Goal: Find specific page/section: Find specific page/section

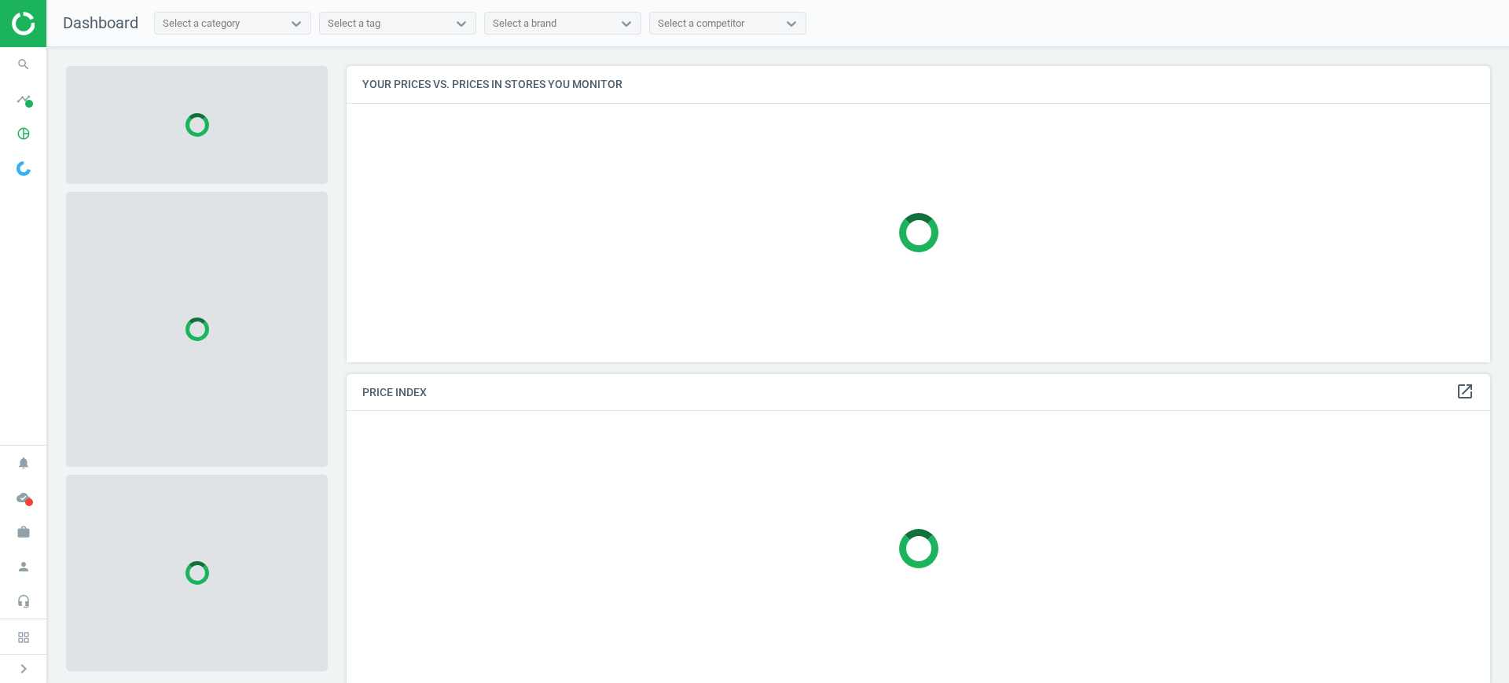
scroll to position [8, 8]
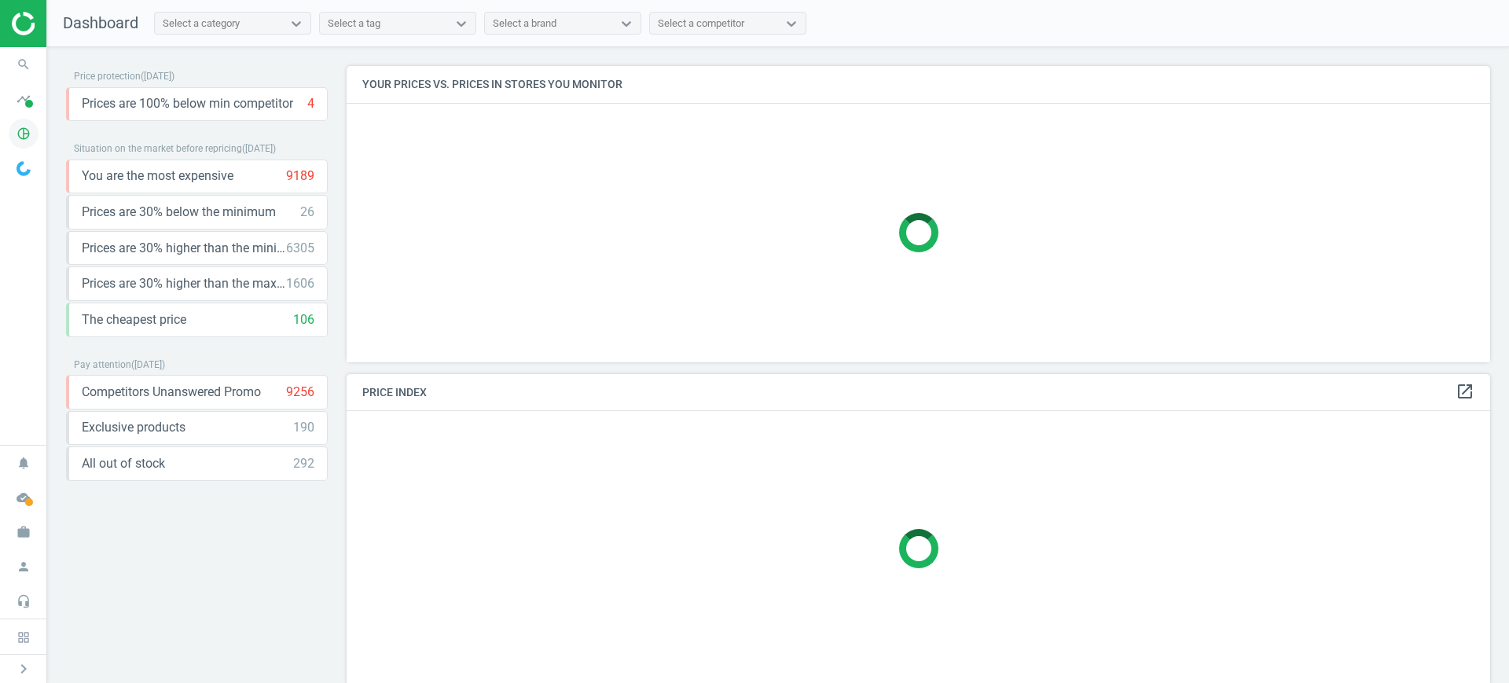
click at [32, 129] on icon "pie_chart_outlined" at bounding box center [24, 134] width 30 height 30
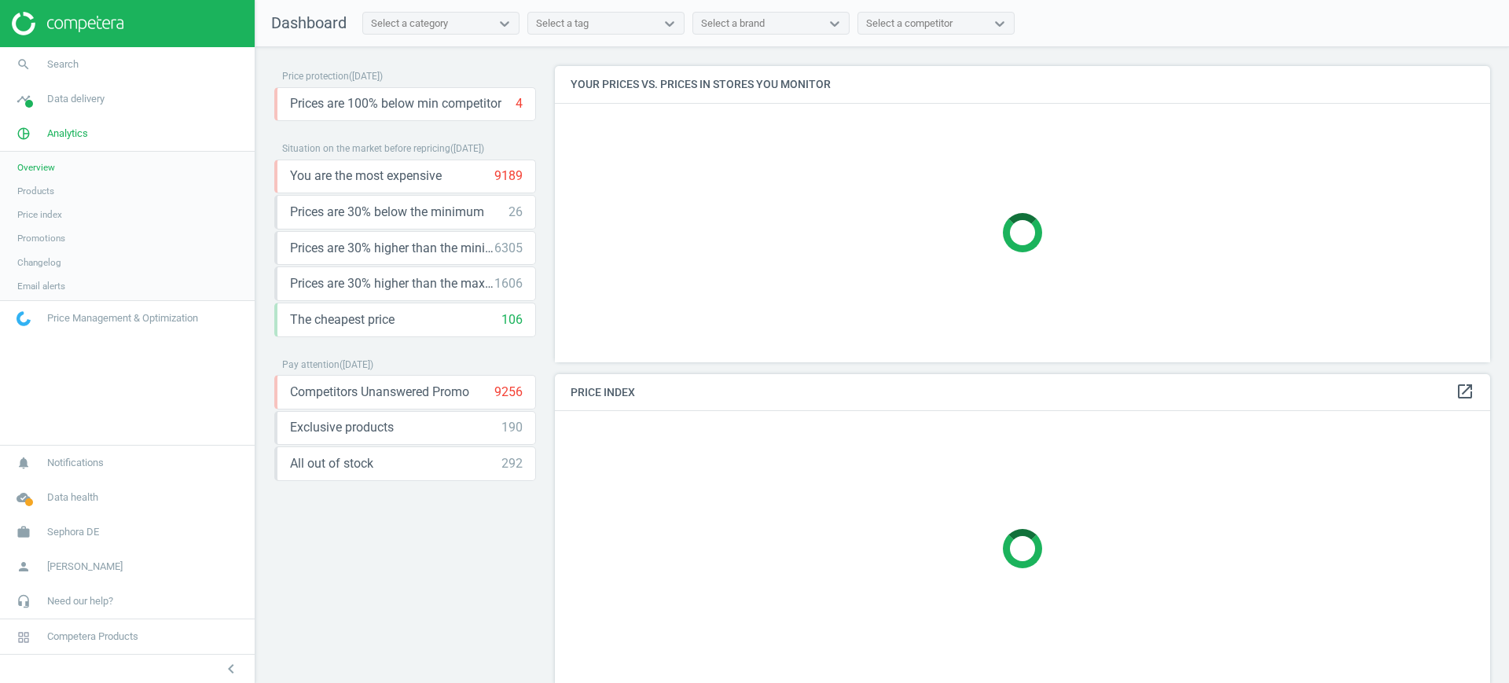
scroll to position [326, 951]
click at [53, 191] on span "Products" at bounding box center [35, 191] width 37 height 13
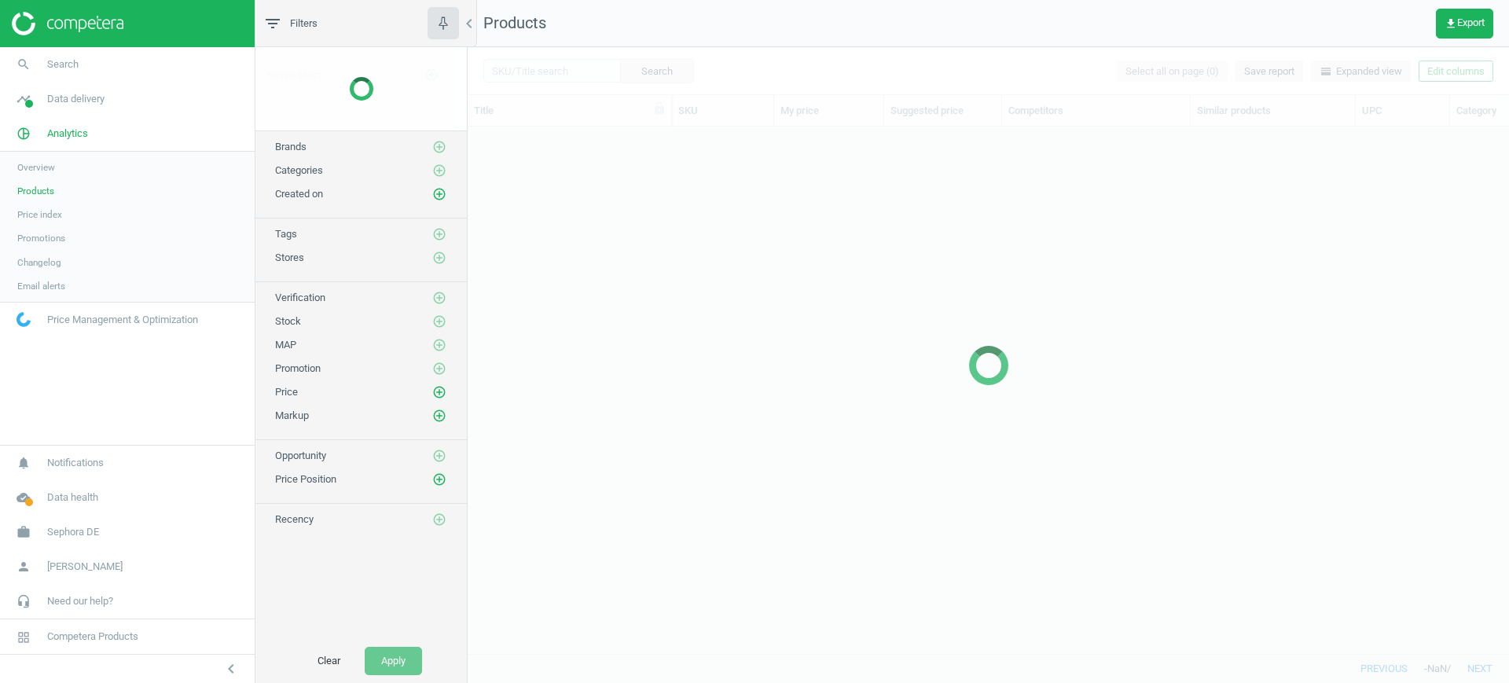
scroll to position [497, 1026]
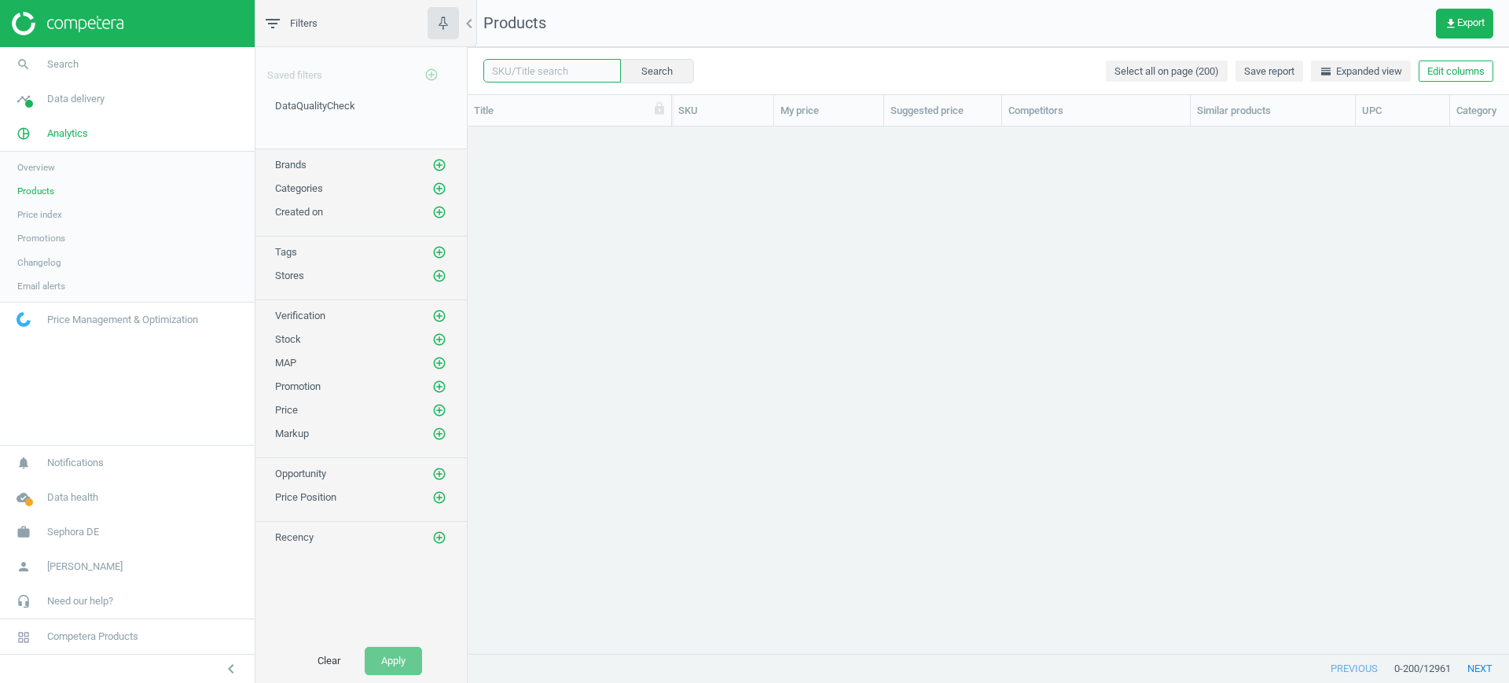
click at [567, 67] on input "text" at bounding box center [552, 71] width 138 height 24
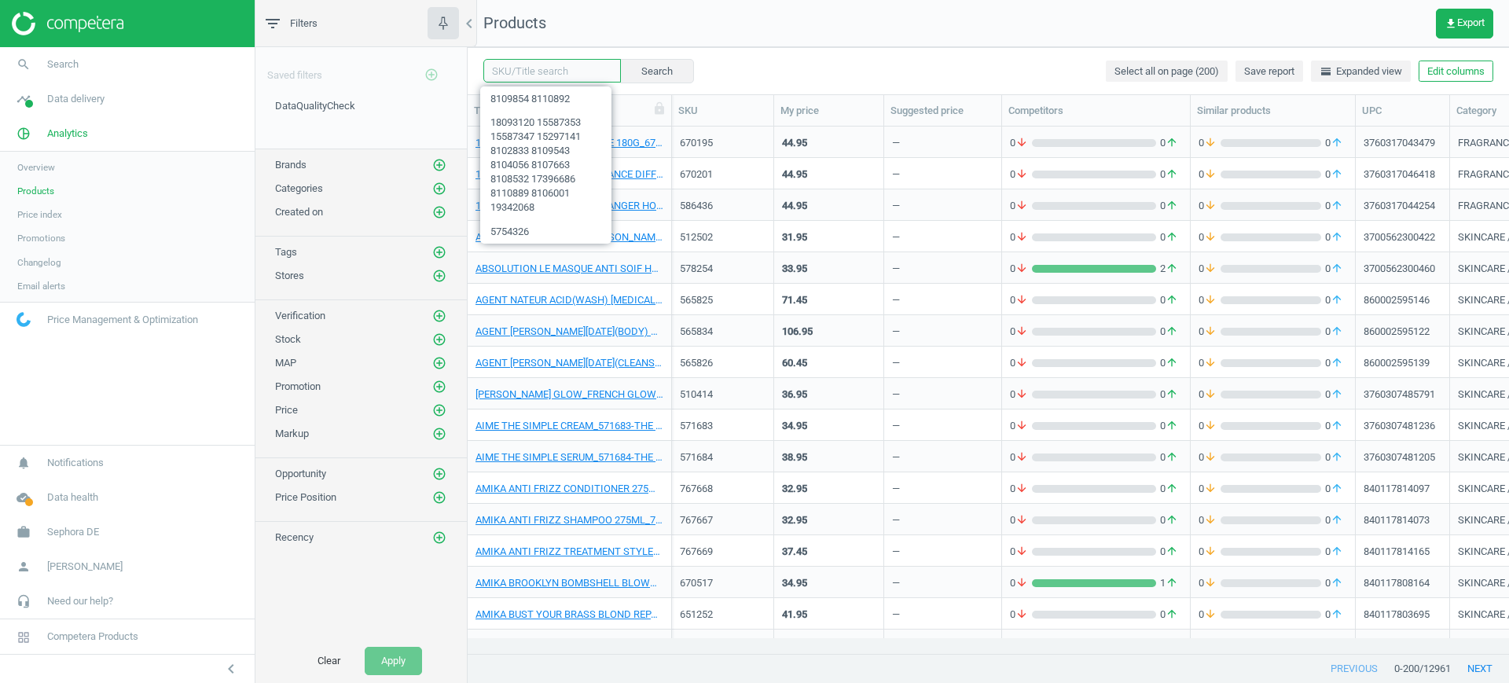
paste input "KORA ORGANICS STEM CELL [MEDICAL_DATA] ALTERNATIVE MOIST 15ML_695136-50 ml"
click at [619, 68] on button "Search" at bounding box center [656, 71] width 74 height 24
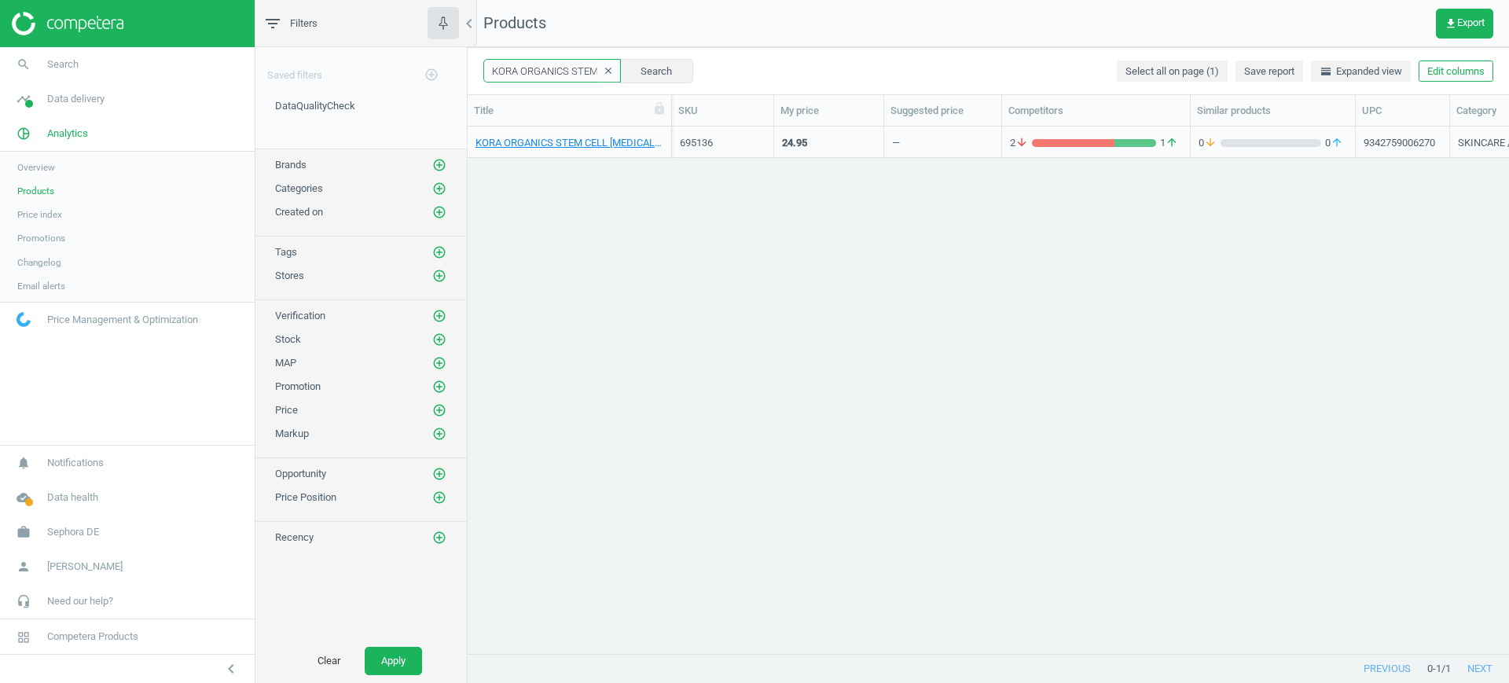
click at [568, 78] on input "KORA ORGANICS STEM CELL [MEDICAL_DATA] ALTERNATIVE MOIST 15ML_695136-50 ml" at bounding box center [552, 71] width 138 height 24
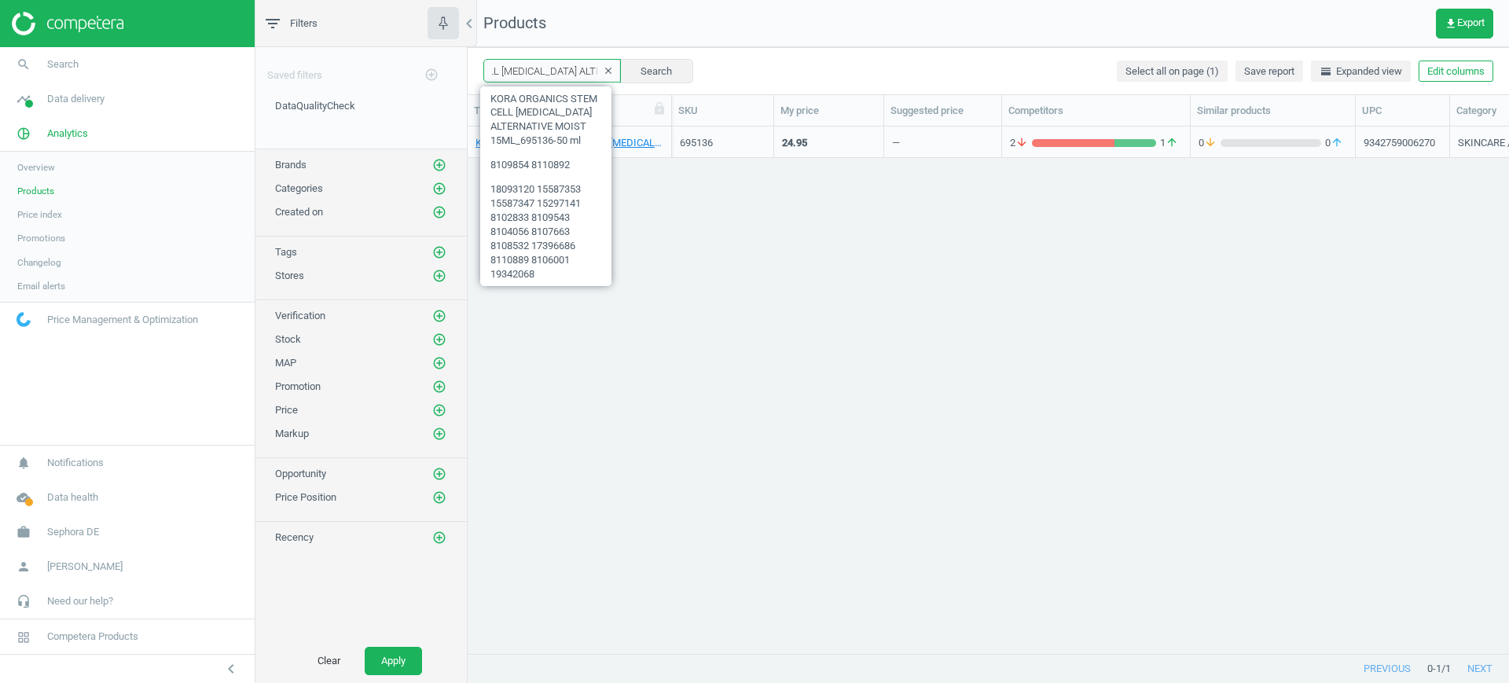
scroll to position [0, 197]
drag, startPoint x: 556, startPoint y: 68, endPoint x: 575, endPoint y: 64, distance: 18.3
click at [575, 64] on input "KORA ORGANICS STEM CELL [MEDICAL_DATA] ALTERNATIVE MOIST 15ML_695136-50 ml" at bounding box center [552, 71] width 138 height 24
click at [542, 68] on input "KORA ORGANICS STEM CELL [MEDICAL_DATA] ALTERNATIVE MOIST 15ML_695136-50 ml" at bounding box center [552, 71] width 138 height 24
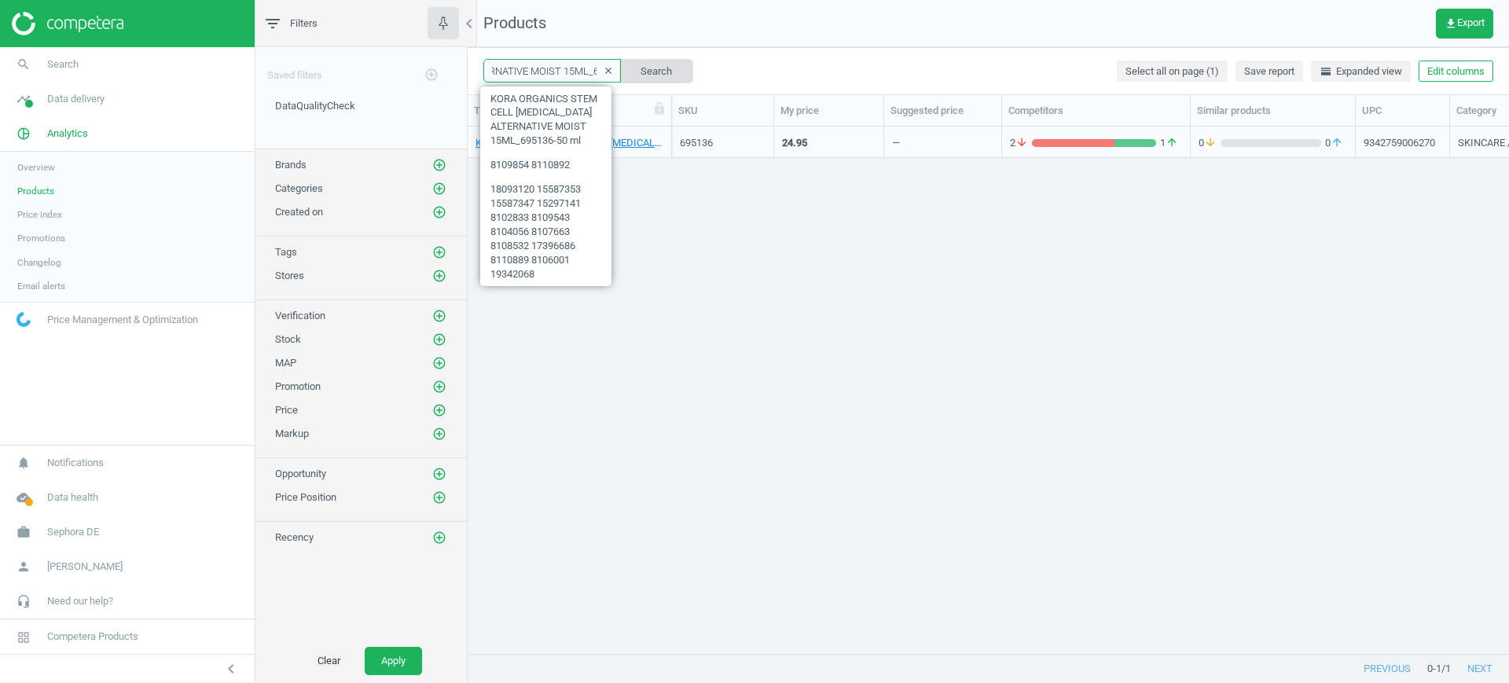
drag, startPoint x: 523, startPoint y: 71, endPoint x: 611, endPoint y: 66, distance: 87.4
click at [611, 66] on div "KORA ORGANICS STEM CELL [MEDICAL_DATA] ALTERNATIVE MOIST 15ML_695136-50 ml clea…" at bounding box center [588, 71] width 210 height 24
type input "KORA ORGANICS STEM CELL [MEDICAL_DATA] ALTERNATIVE"
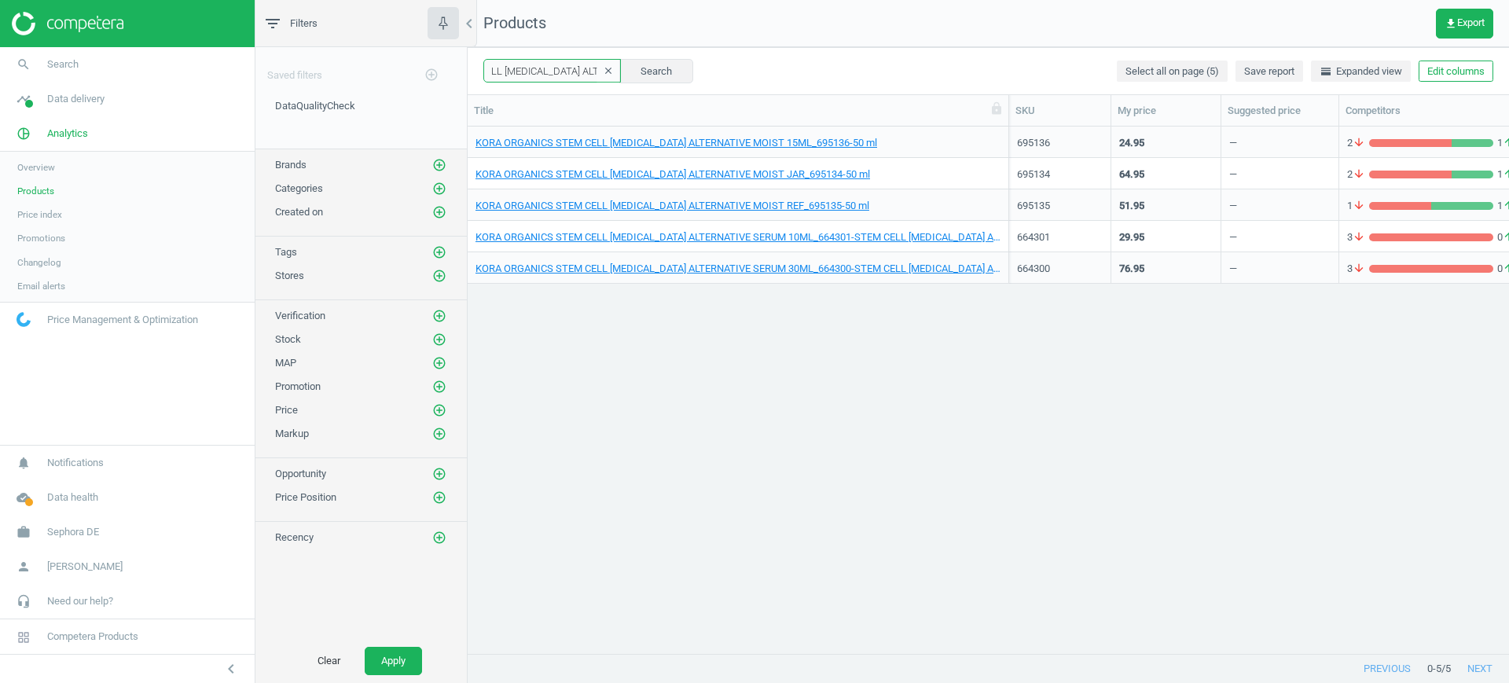
drag, startPoint x: 668, startPoint y: 118, endPoint x: 1005, endPoint y: 168, distance: 340.9
click at [1005, 168] on div "Title SKU My price Suggested price Competitors Similar products UPC Category St…" at bounding box center [988, 375] width 1041 height 560
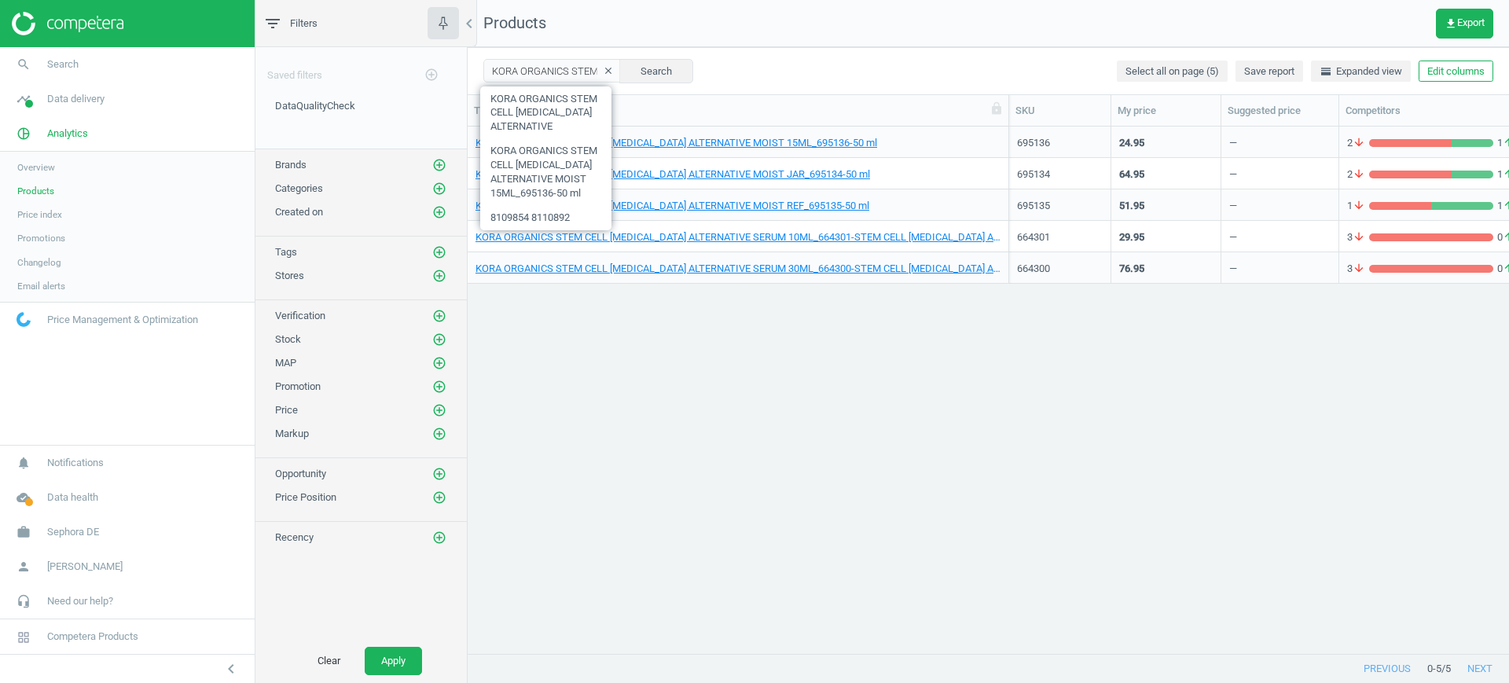
click at [899, 513] on div "KORA ORGANICS STEM CELL [MEDICAL_DATA] ALTERNATIVE MOIST 15ML_695136-50 ml 6951…" at bounding box center [988, 383] width 1041 height 512
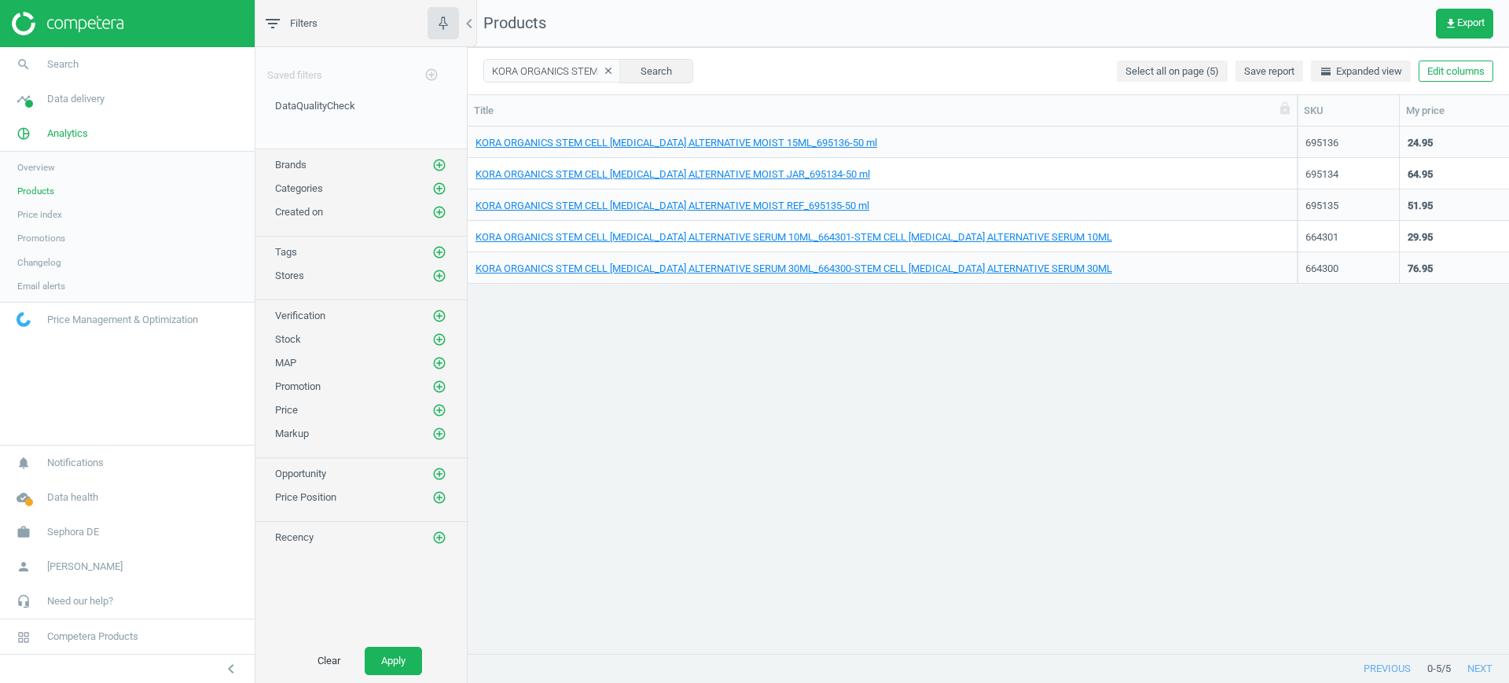
drag, startPoint x: 1013, startPoint y: 108, endPoint x: 1302, endPoint y: 153, distance: 292.8
click at [1302, 153] on div "Title SKU My price Suggested price Competitors Similar products UPC Category St…" at bounding box center [988, 375] width 1041 height 560
click at [908, 174] on span "KORA ORGANICS STEM CELL [MEDICAL_DATA] ALTERNATIVE MOIST JAR_695134-50 ml" at bounding box center [883, 174] width 814 height 14
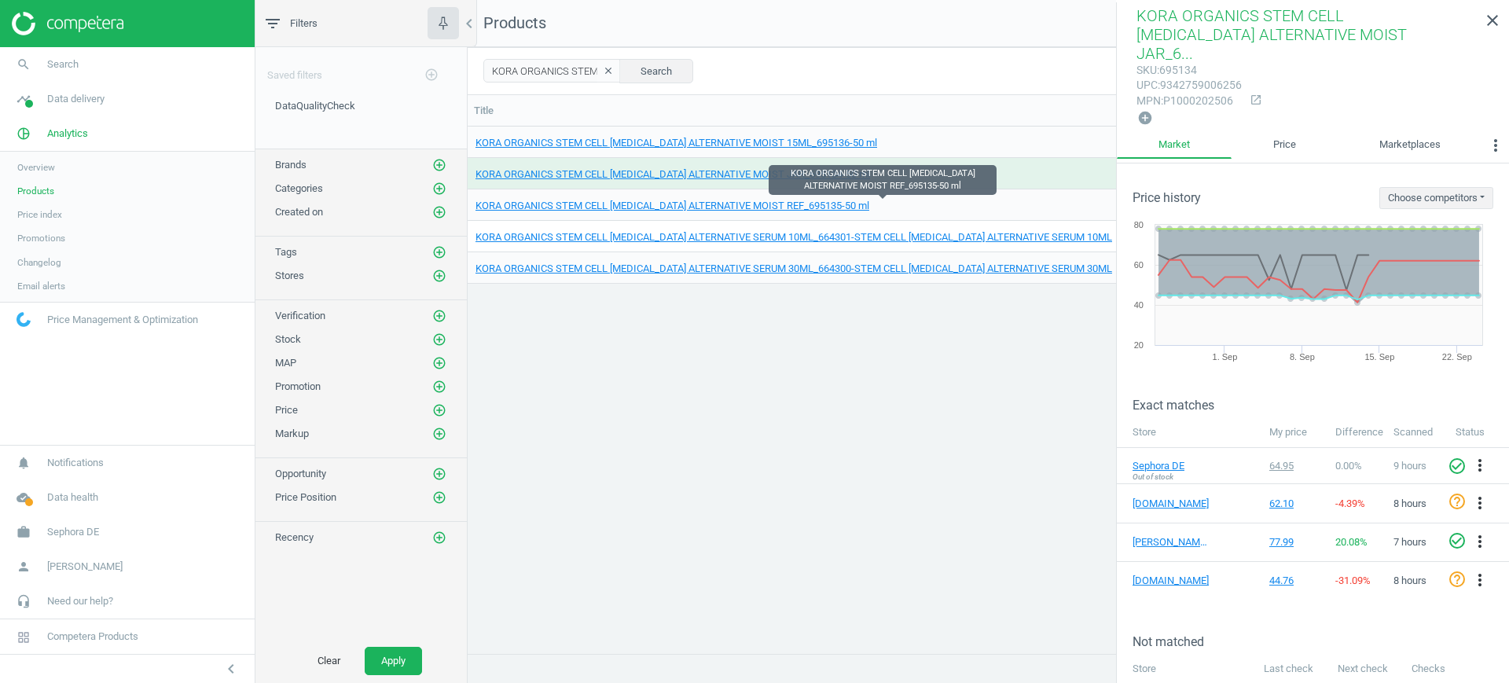
click at [902, 204] on span "KORA ORGANICS STEM CELL [MEDICAL_DATA] ALTERNATIVE MOIST REF_695135-50 ml" at bounding box center [883, 206] width 814 height 14
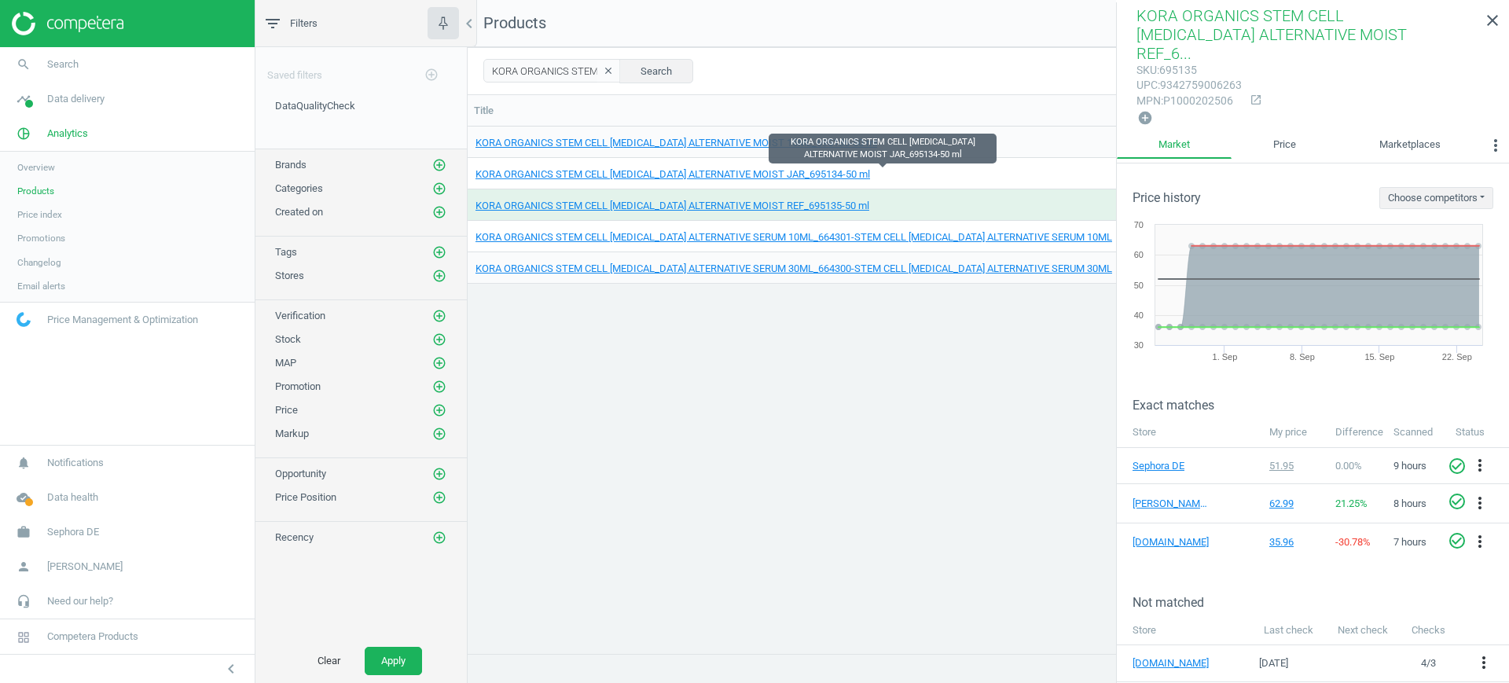
click at [942, 172] on span "KORA ORGANICS STEM CELL [MEDICAL_DATA] ALTERNATIVE MOIST JAR_695134-50 ml" at bounding box center [883, 174] width 814 height 14
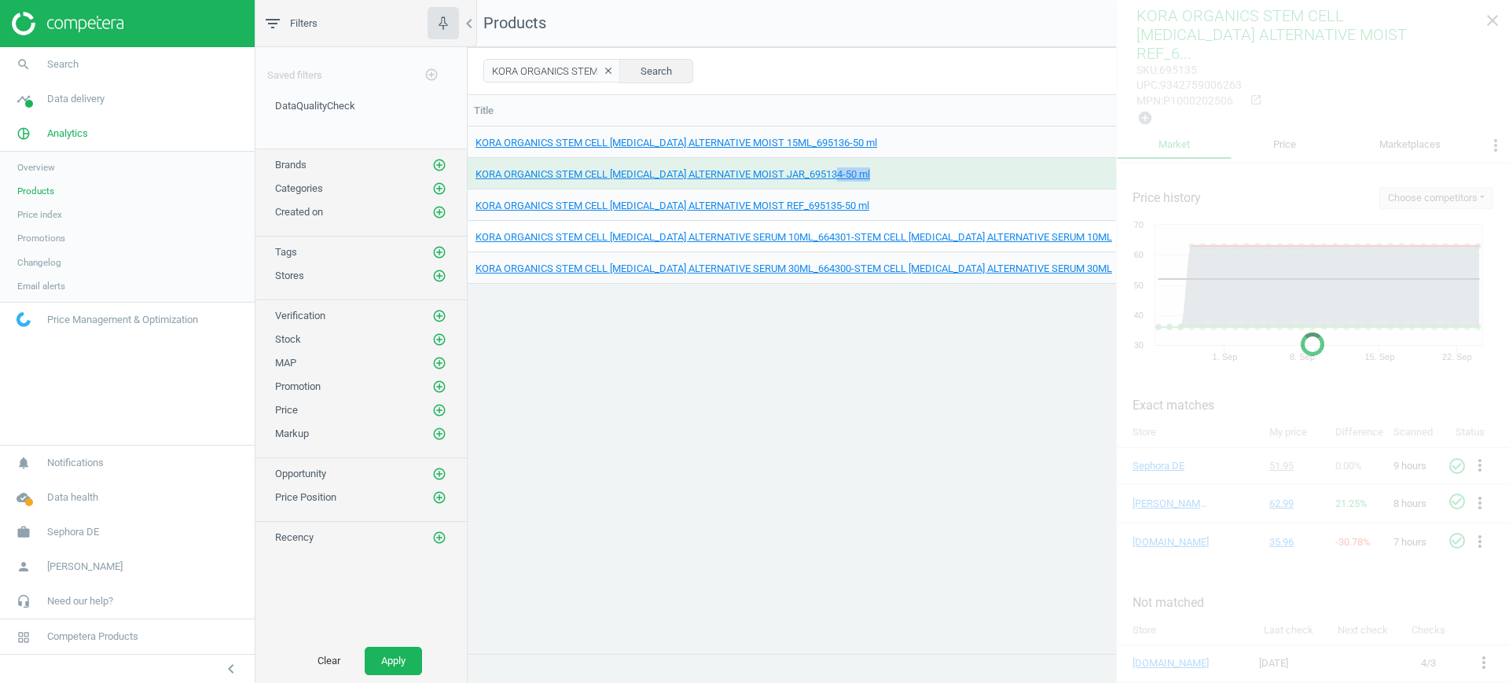
click at [942, 172] on span "KORA ORGANICS STEM CELL [MEDICAL_DATA] ALTERNATIVE MOIST JAR_695134-50 ml" at bounding box center [883, 174] width 814 height 14
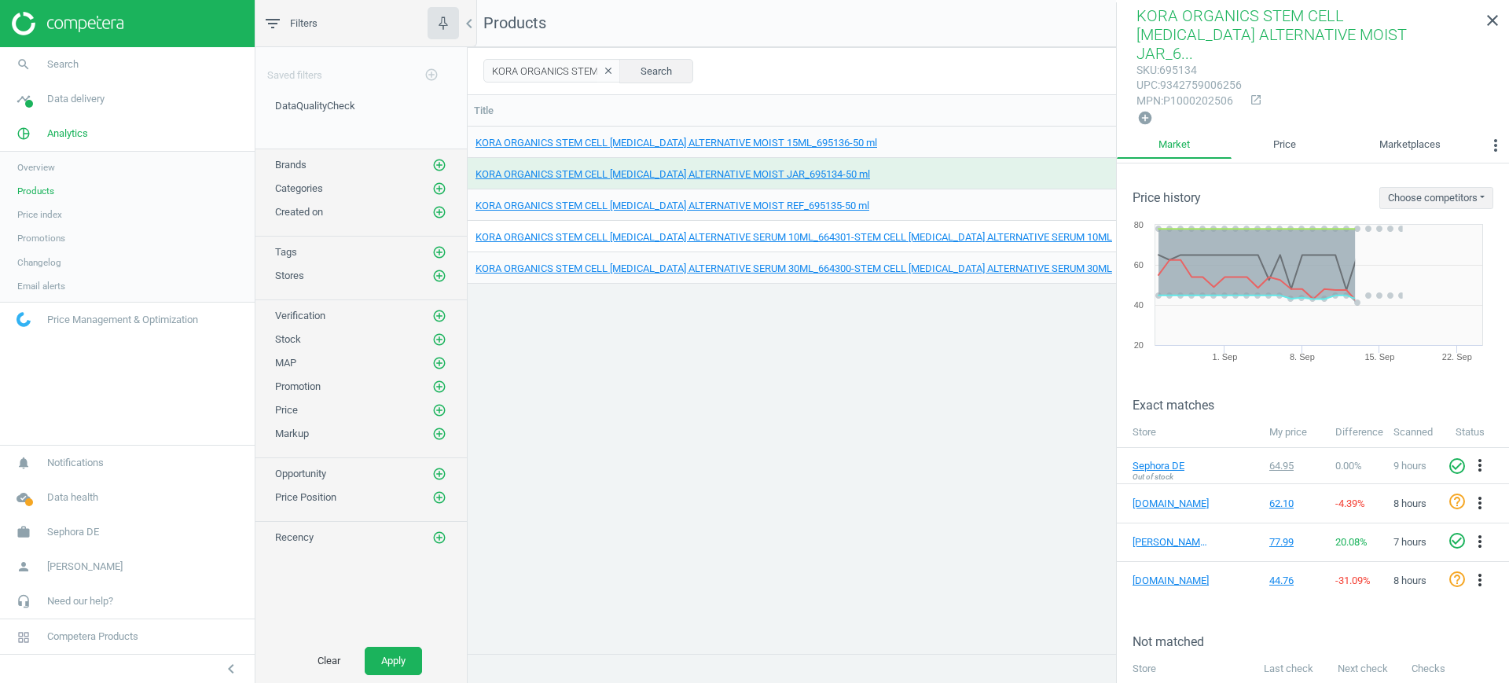
click at [917, 328] on div "KORA ORGANICS STEM CELL [MEDICAL_DATA] ALTERNATIVE MOIST 15ML_695136-50 ml 6951…" at bounding box center [988, 383] width 1041 height 512
